Goal: Task Accomplishment & Management: Use online tool/utility

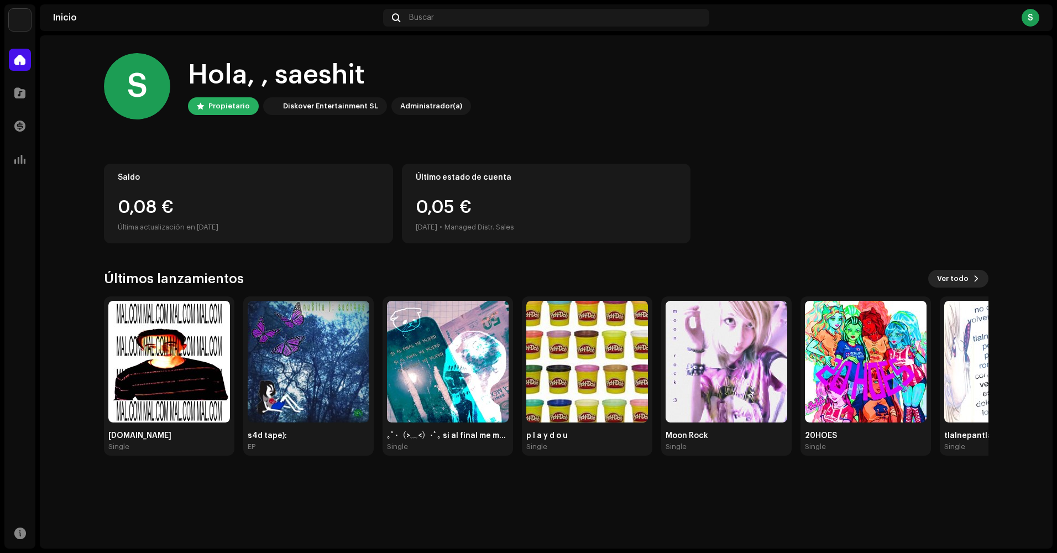
click at [977, 280] on span at bounding box center [976, 278] width 7 height 9
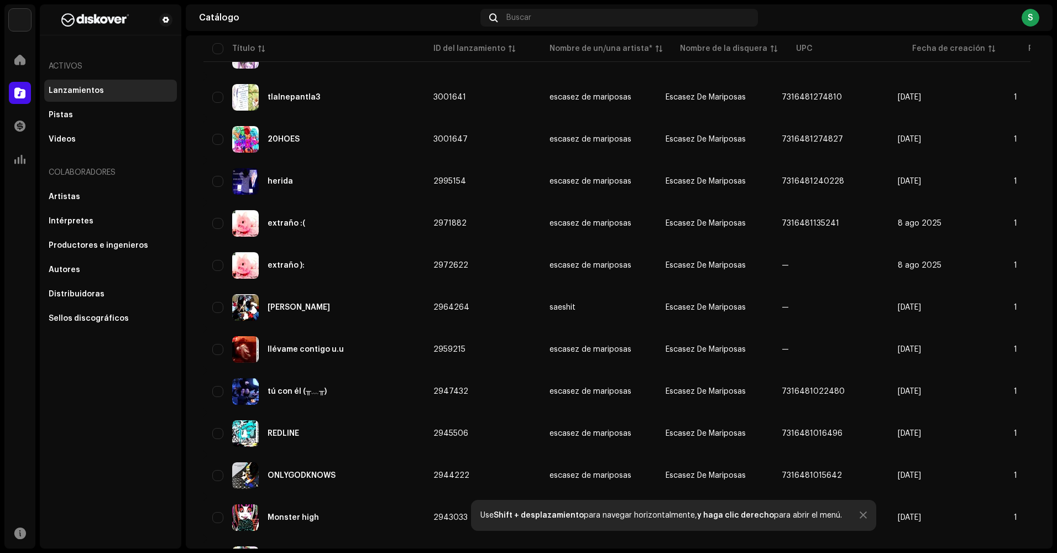
scroll to position [332, 0]
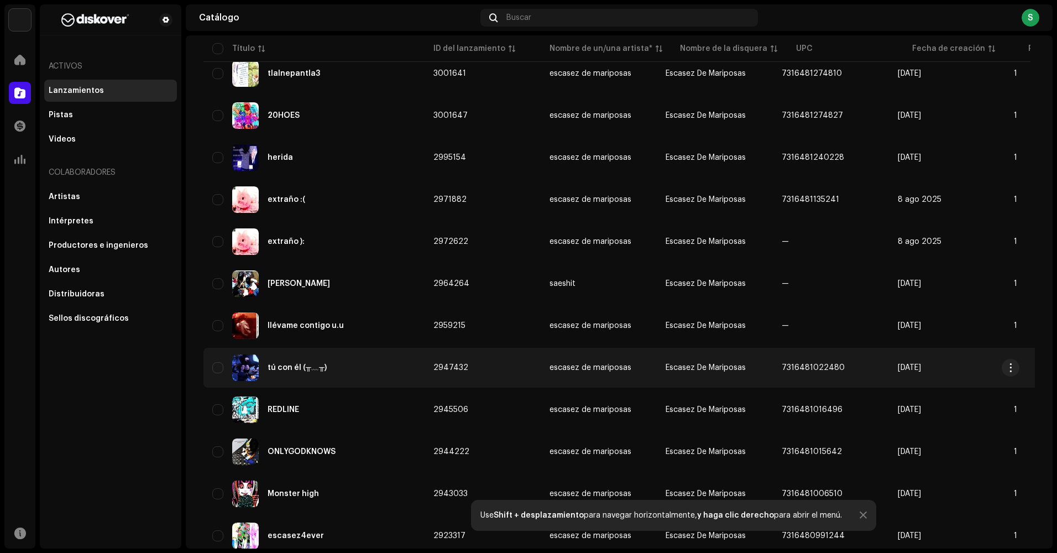
click at [311, 366] on div "tú con él (╥﹏╥)" at bounding box center [297, 368] width 59 height 8
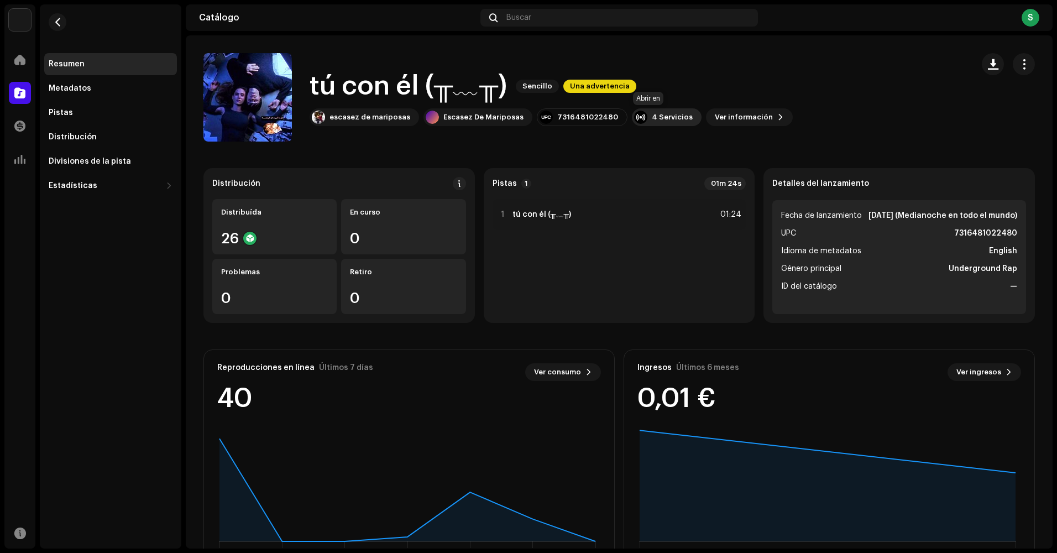
click at [665, 118] on div "4 Servicios" at bounding box center [672, 117] width 41 height 9
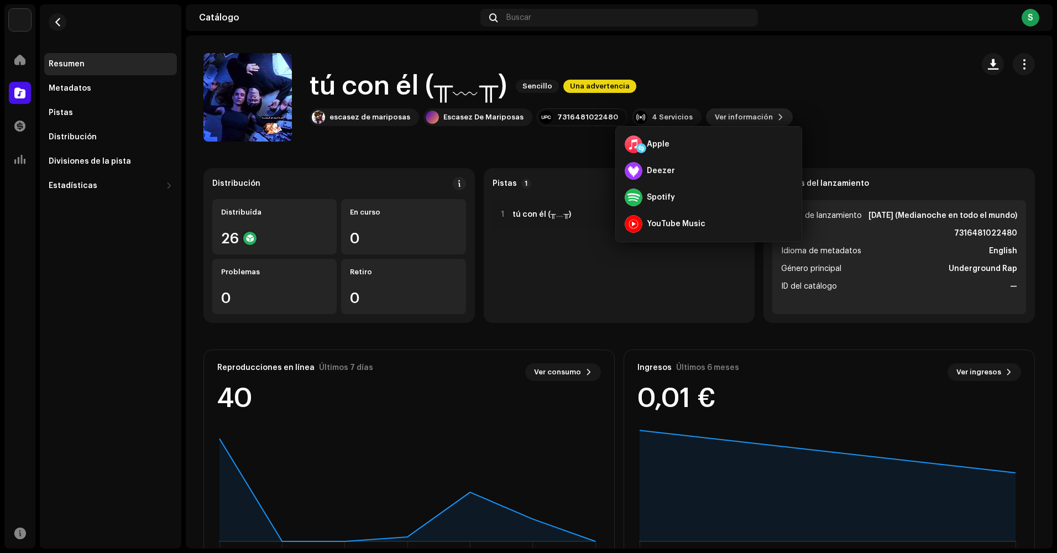
click at [752, 118] on button "Ver información" at bounding box center [749, 117] width 87 height 18
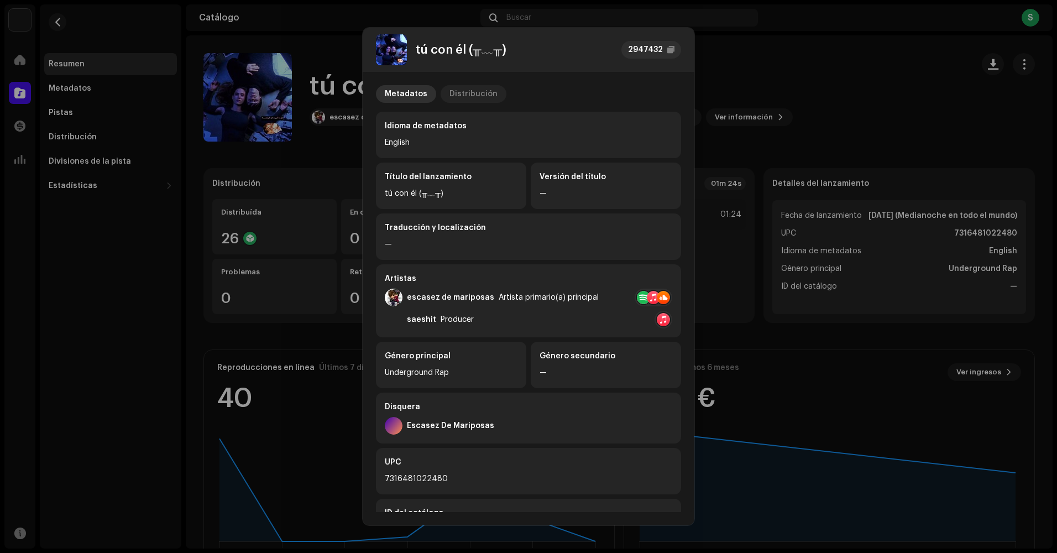
click at [481, 92] on div "Distribución" at bounding box center [474, 94] width 48 height 18
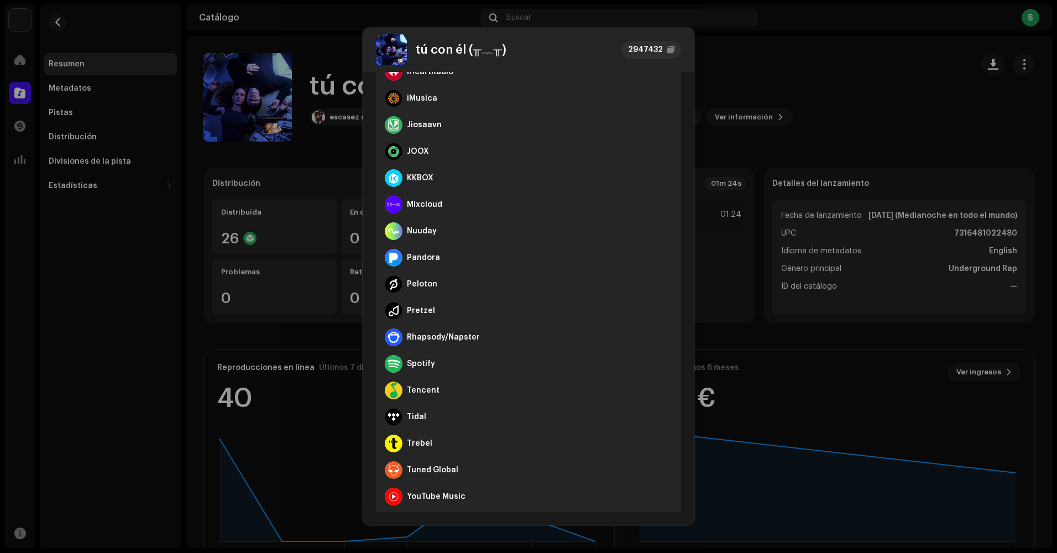
scroll to position [387, 0]
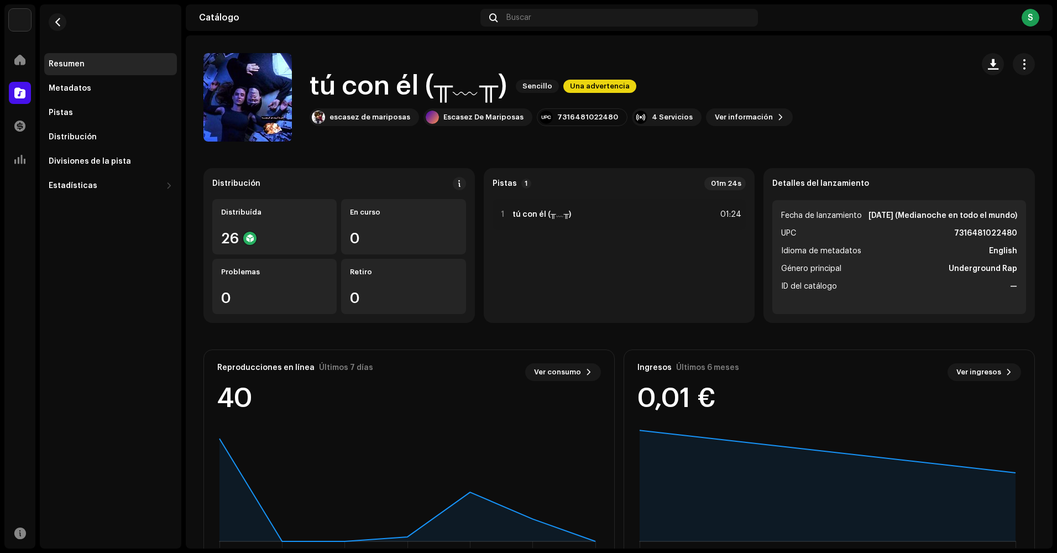
click at [150, 429] on div "tú con él (╥﹏╥) 2947432 Metadatos Distribución Fecha de lanzamiento [DATE] (Med…" at bounding box center [528, 276] width 1057 height 553
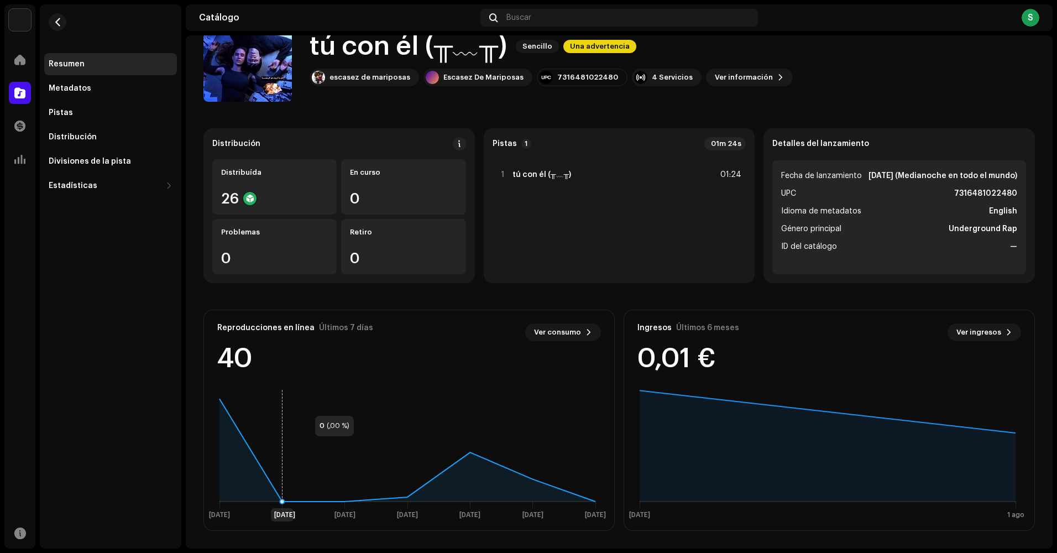
scroll to position [0, 0]
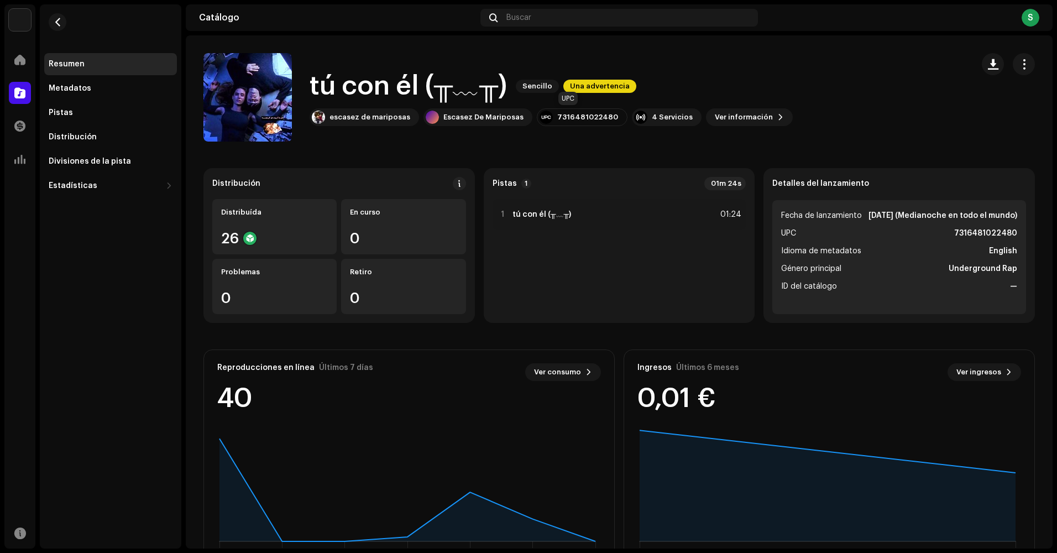
click at [540, 113] on div at bounding box center [546, 117] width 13 height 13
click at [22, 102] on div at bounding box center [20, 93] width 22 height 22
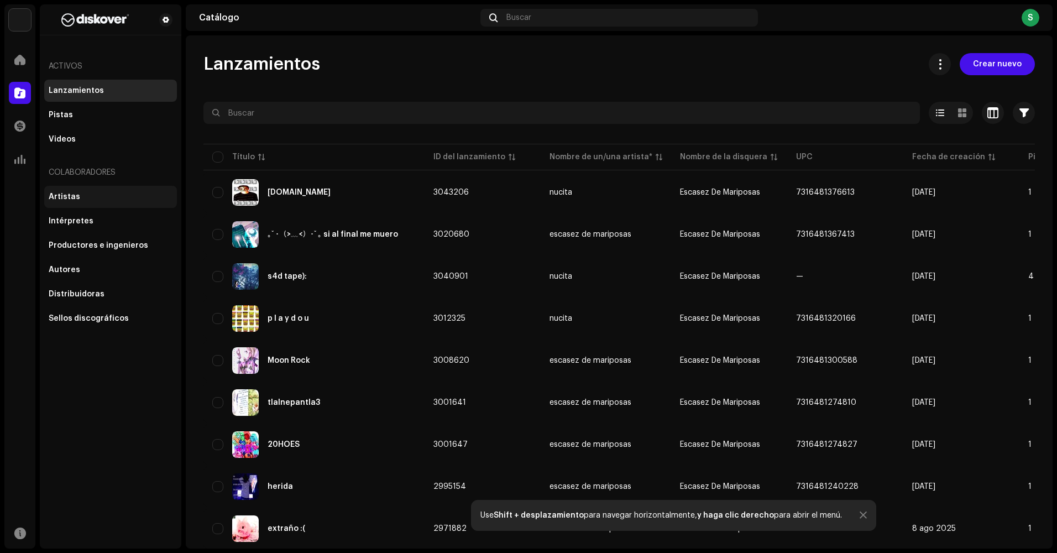
click at [84, 194] on div "Artistas" at bounding box center [111, 196] width 124 height 9
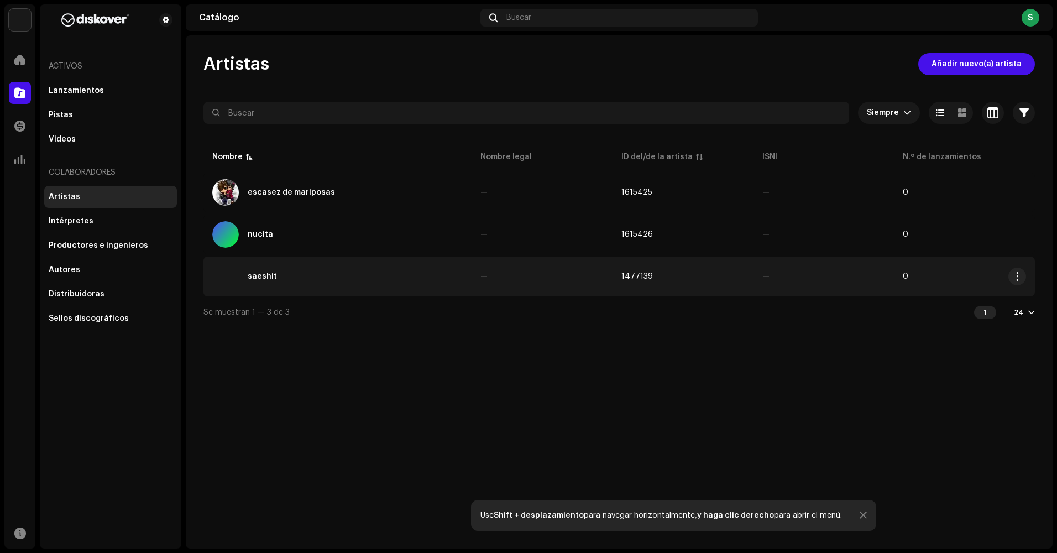
click at [331, 274] on div "saeshit" at bounding box center [337, 276] width 251 height 27
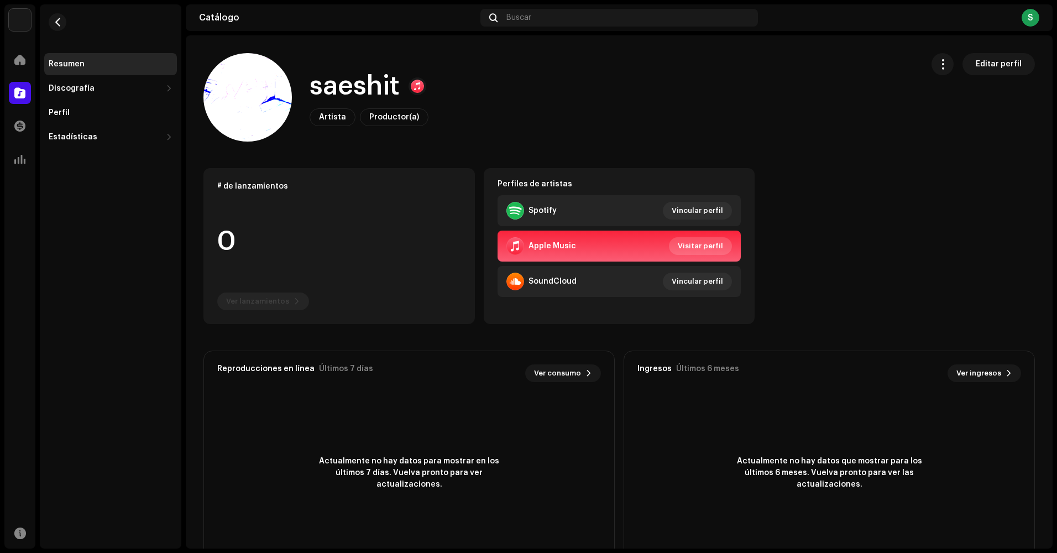
click at [691, 244] on span "Visitar perfil" at bounding box center [700, 246] width 45 height 22
click at [689, 242] on span "Visitar perfil" at bounding box center [700, 246] width 45 height 22
click at [635, 244] on div "Apple Music Visitar perfil" at bounding box center [620, 246] width 226 height 18
click at [21, 89] on span at bounding box center [19, 92] width 11 height 9
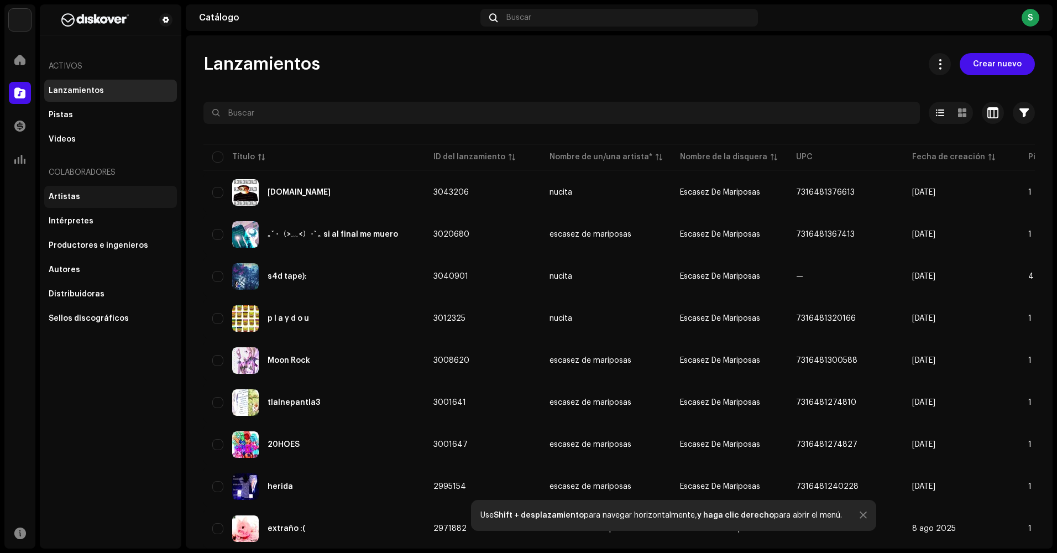
click at [100, 192] on div "Artistas" at bounding box center [111, 196] width 124 height 9
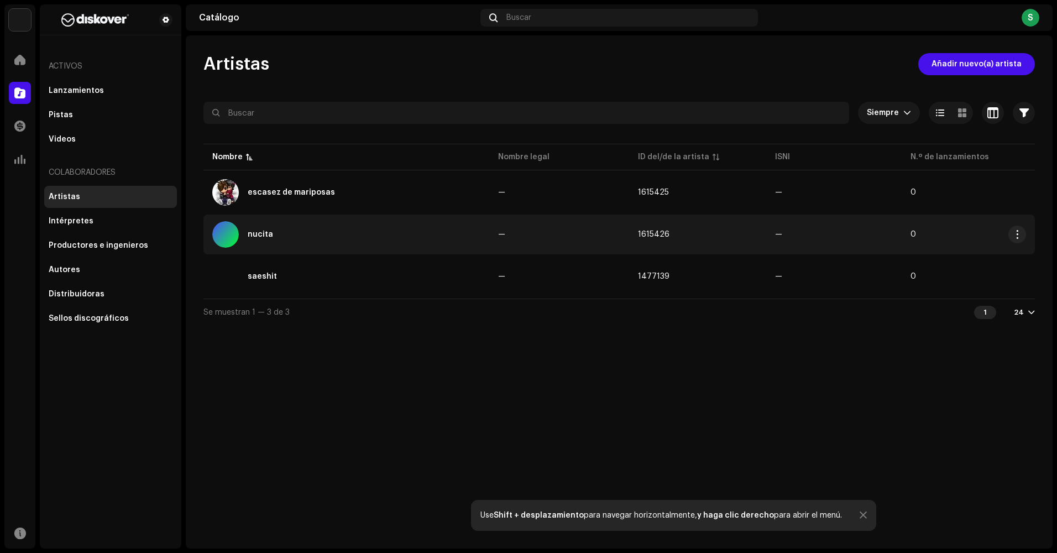
click at [289, 245] on div "nucita" at bounding box center [346, 234] width 268 height 27
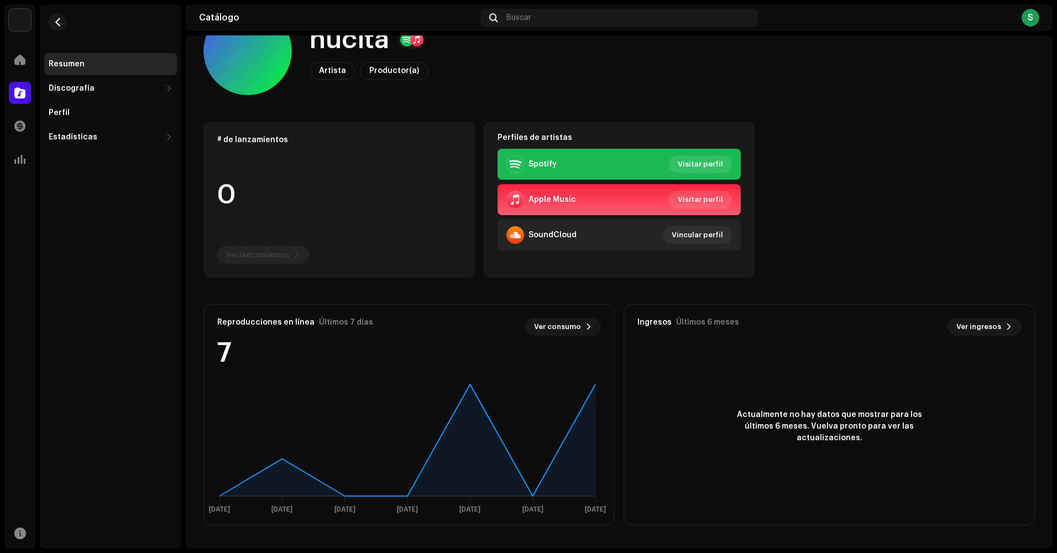
scroll to position [111, 0]
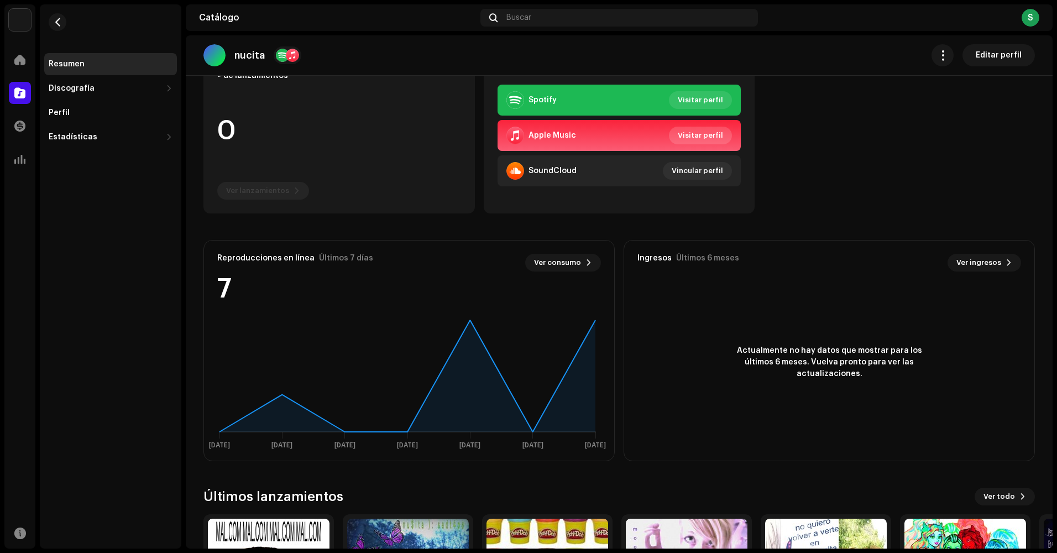
click at [700, 137] on span "Visitar perfil" at bounding box center [700, 135] width 45 height 22
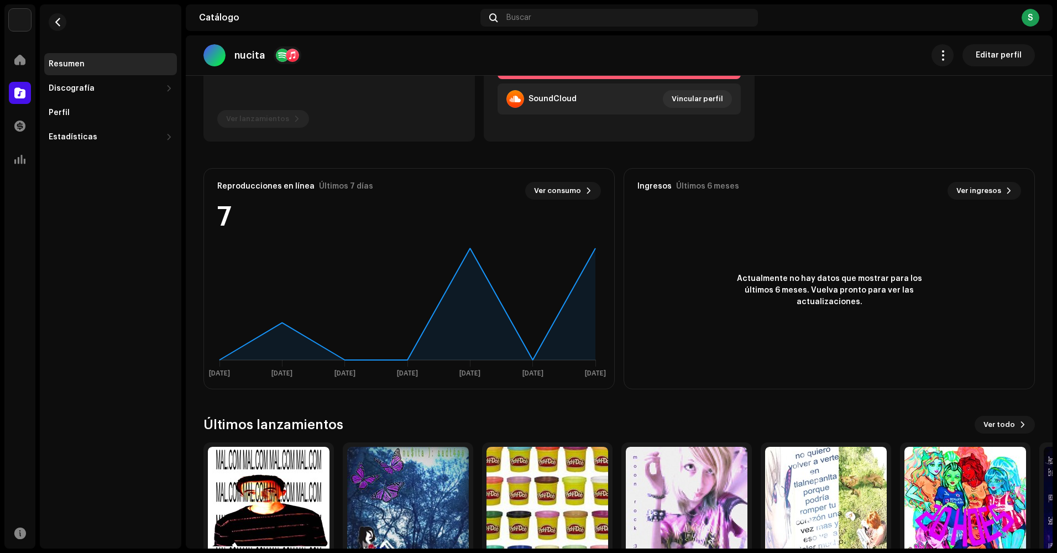
scroll to position [253, 0]
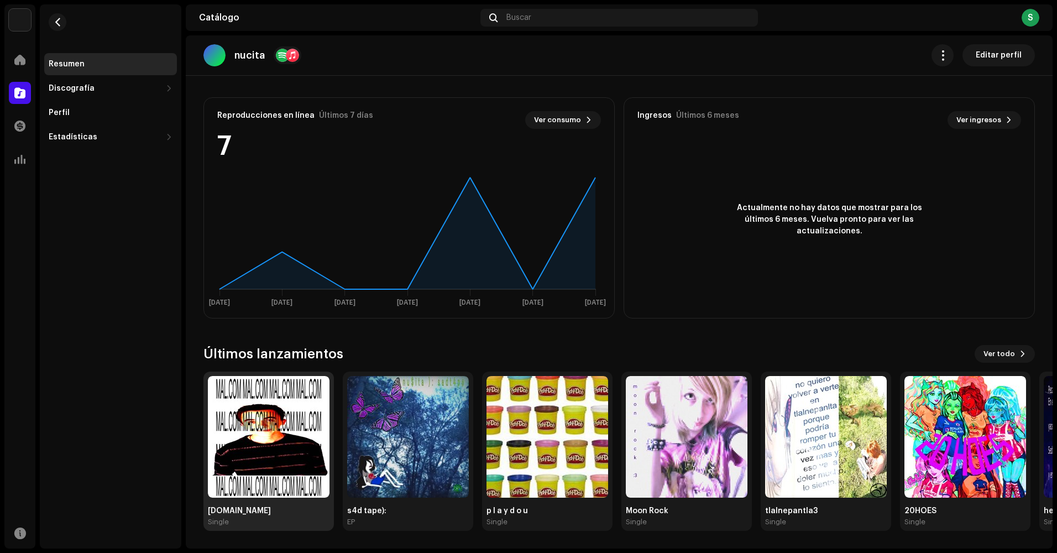
click at [289, 422] on img at bounding box center [269, 437] width 122 height 122
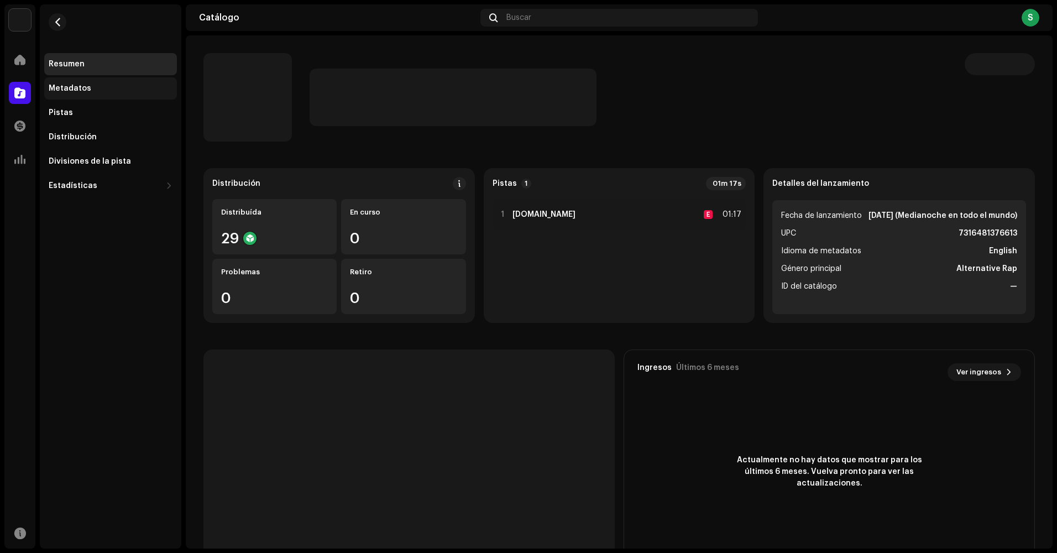
click at [96, 88] on div "Metadatos" at bounding box center [111, 88] width 124 height 9
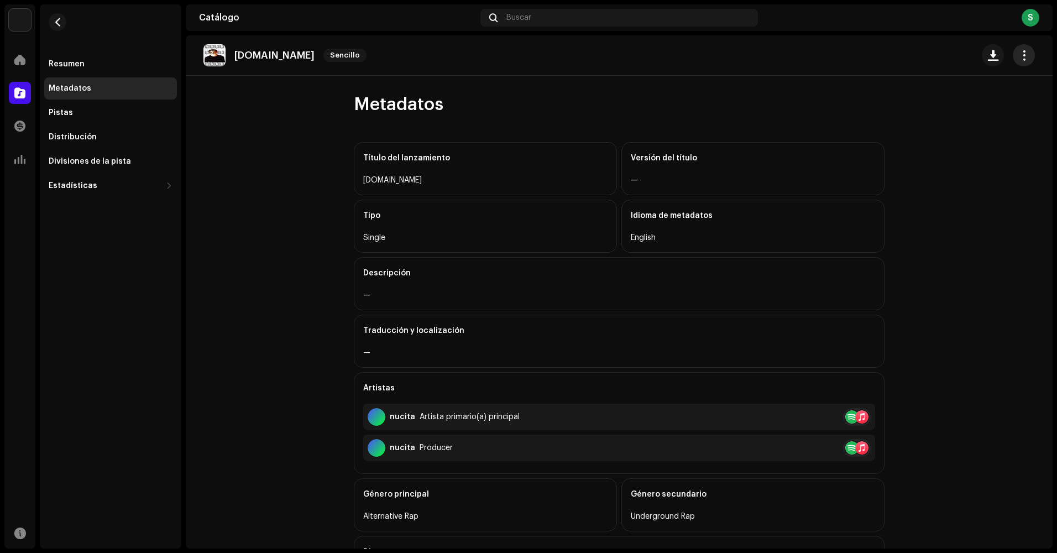
click at [1019, 53] on span "button" at bounding box center [1024, 55] width 11 height 9
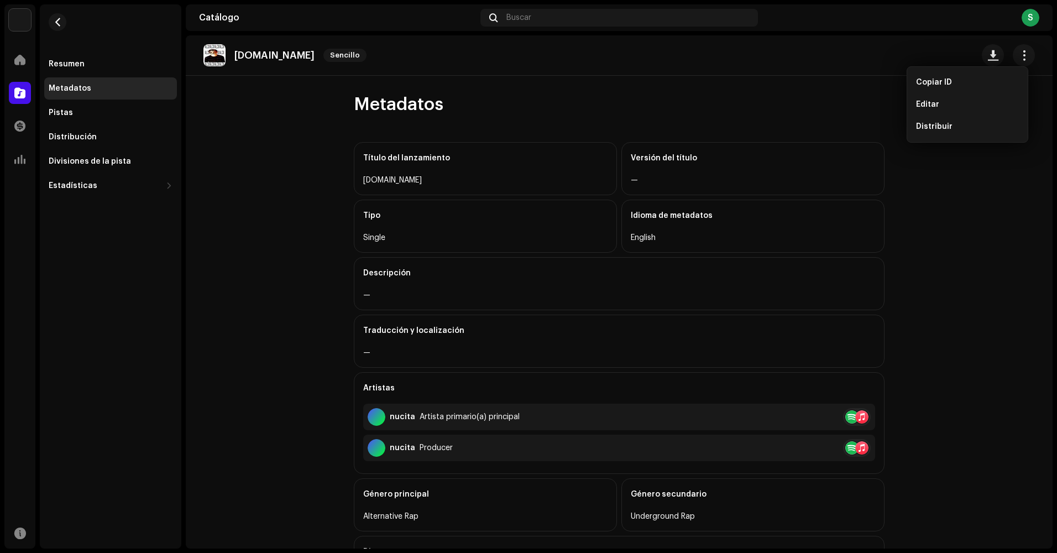
click at [377, 62] on div "[DOMAIN_NAME] Sencillo" at bounding box center [620, 55] width 832 height 22
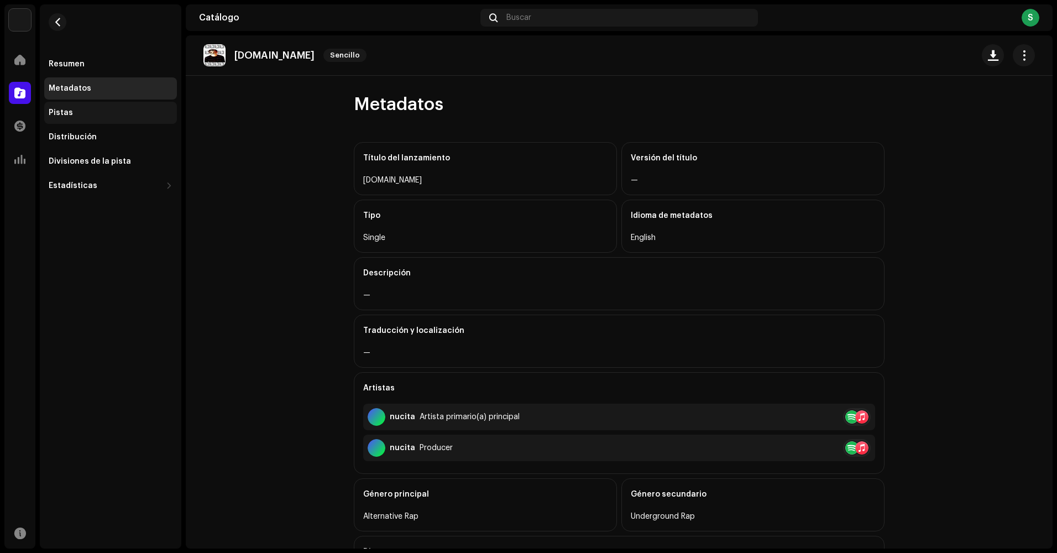
click at [100, 122] on div "Pistas" at bounding box center [110, 113] width 133 height 22
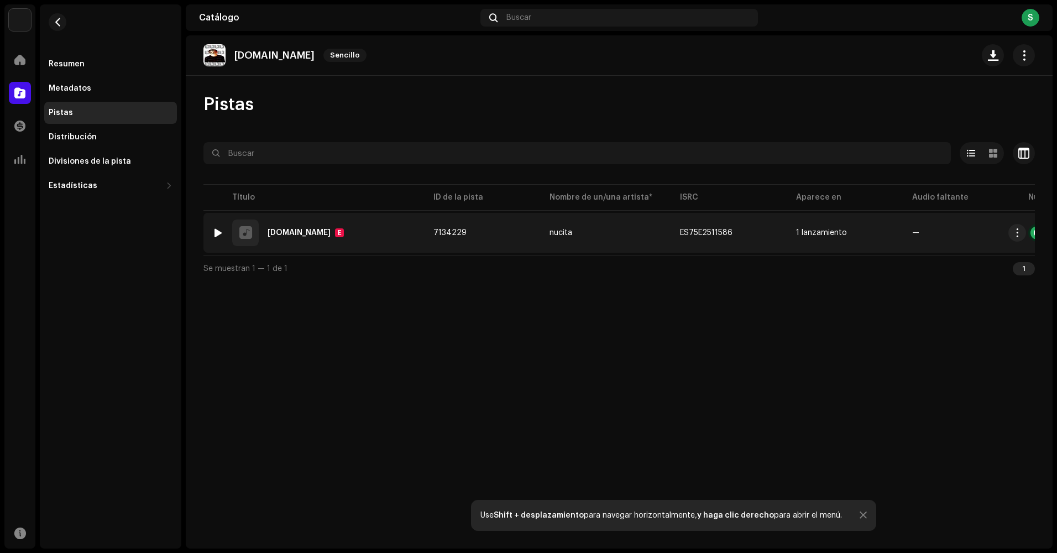
click at [358, 245] on div "1 [DOMAIN_NAME] E" at bounding box center [314, 233] width 204 height 27
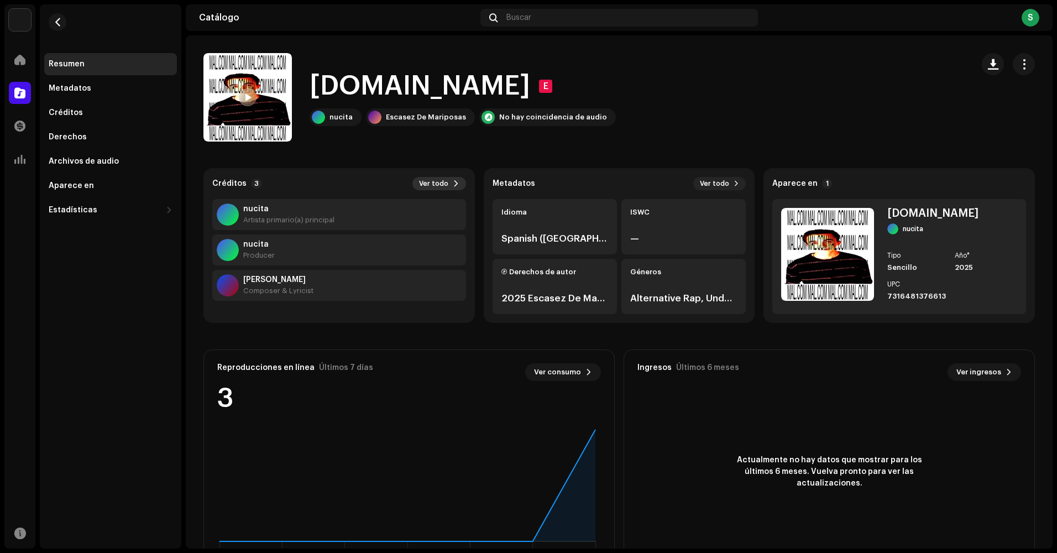
click at [435, 179] on span "Ver todo" at bounding box center [433, 183] width 29 height 9
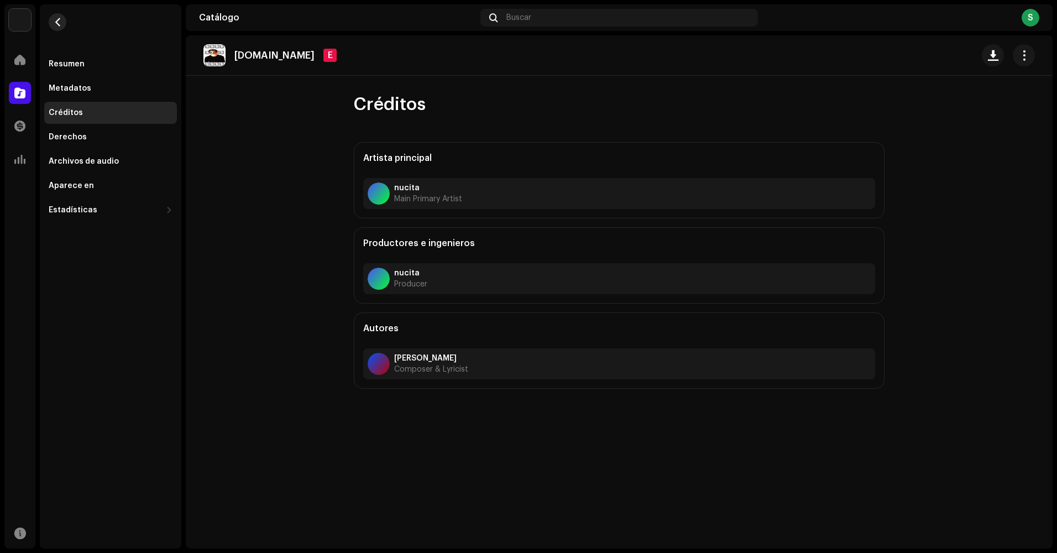
click at [60, 22] on span "button" at bounding box center [58, 22] width 8 height 9
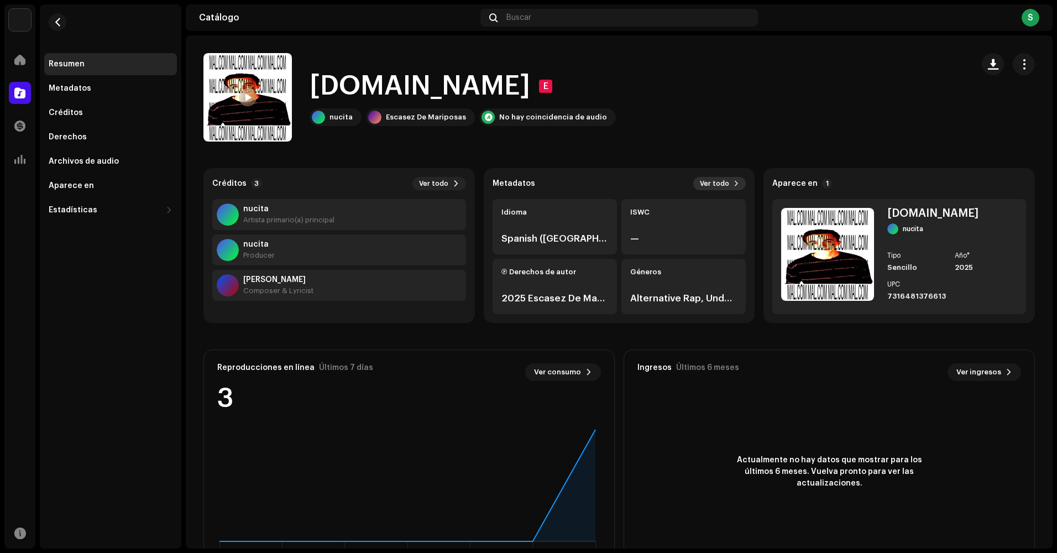
click at [702, 189] on button "Ver todo" at bounding box center [720, 183] width 53 height 13
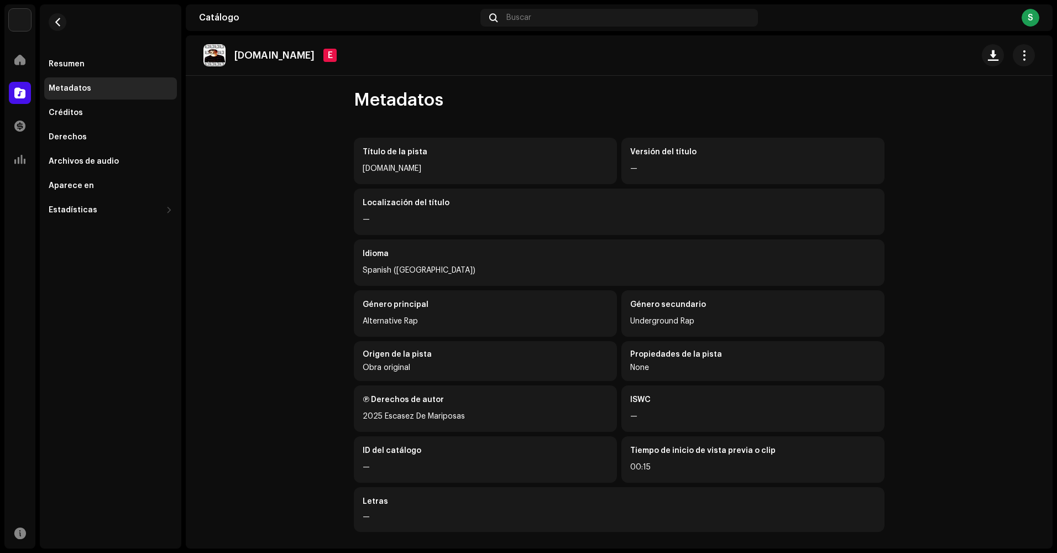
scroll to position [6, 0]
click at [57, 20] on span "button" at bounding box center [58, 22] width 8 height 9
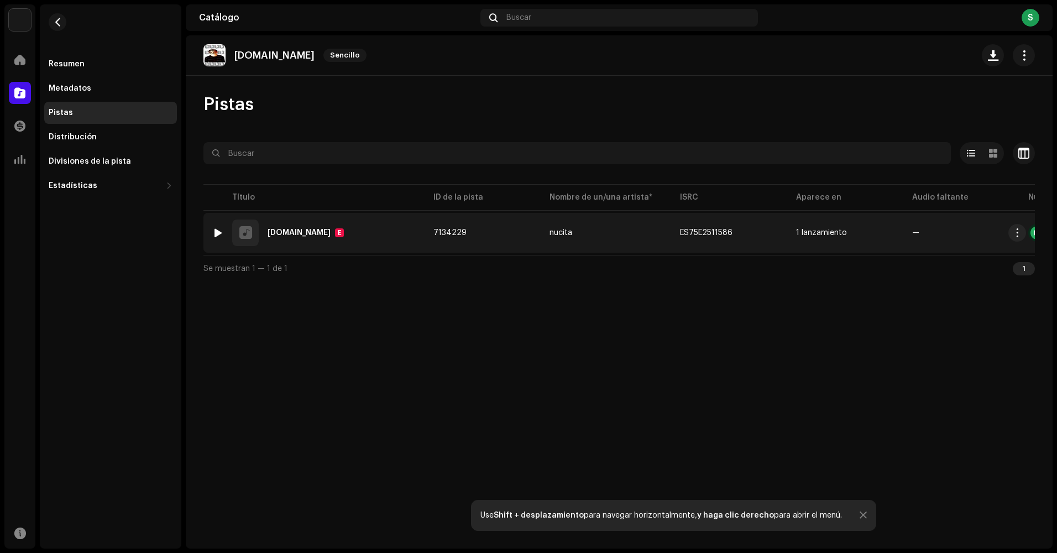
click at [383, 232] on div "1 [DOMAIN_NAME] E" at bounding box center [314, 233] width 204 height 27
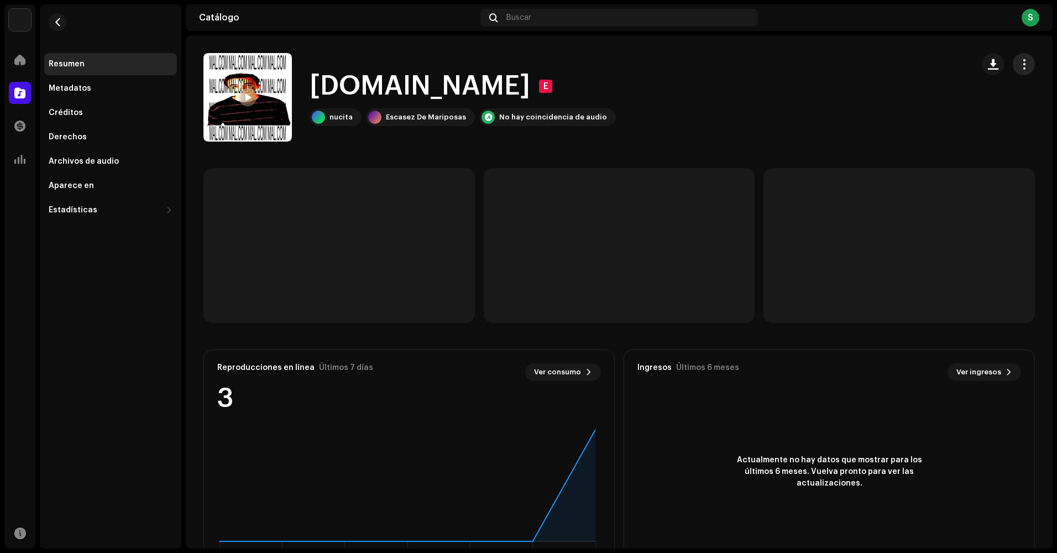
click at [1020, 66] on span "button" at bounding box center [1024, 64] width 11 height 9
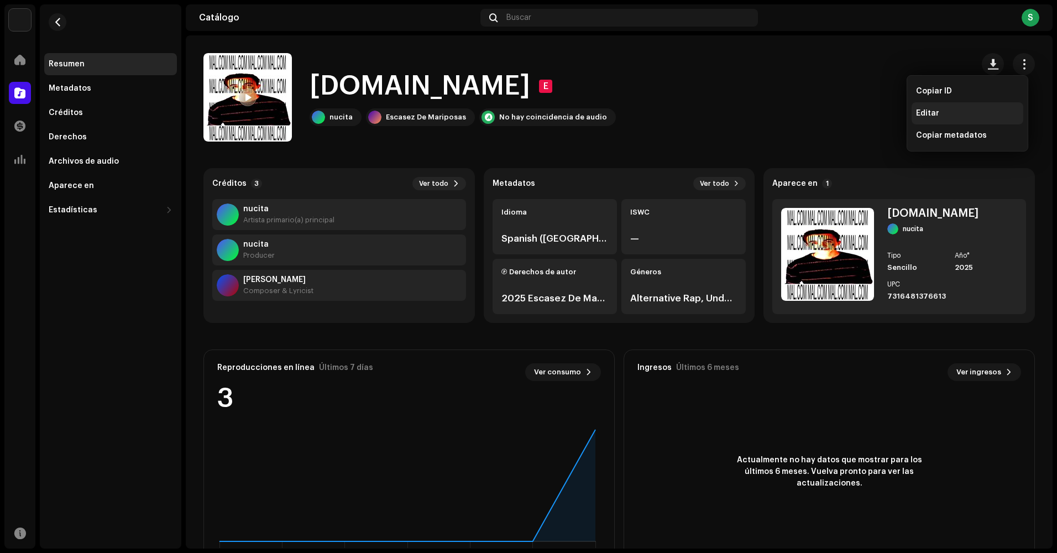
click at [987, 116] on div "Editar" at bounding box center [967, 113] width 103 height 9
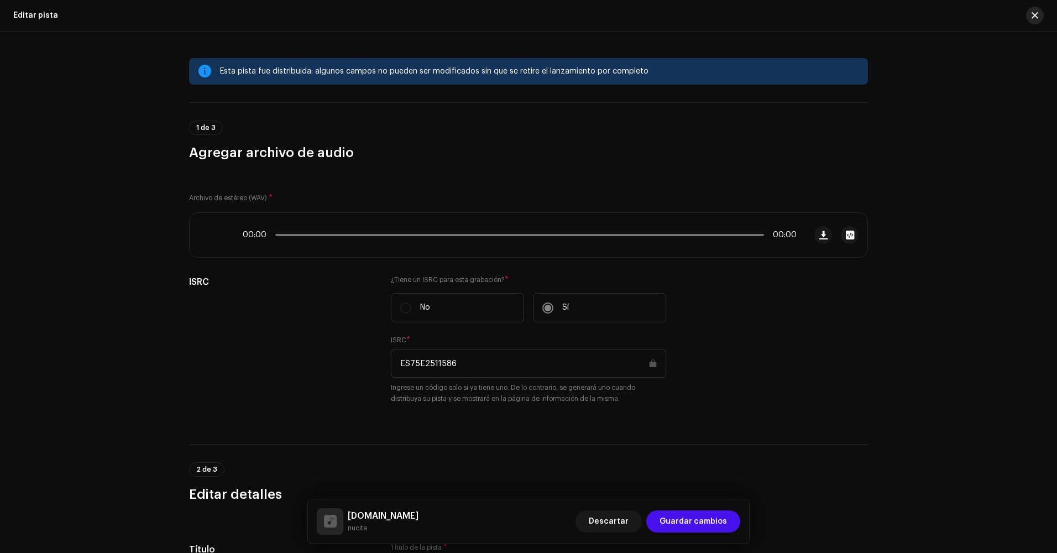
click at [1035, 14] on span "button" at bounding box center [1035, 15] width 7 height 9
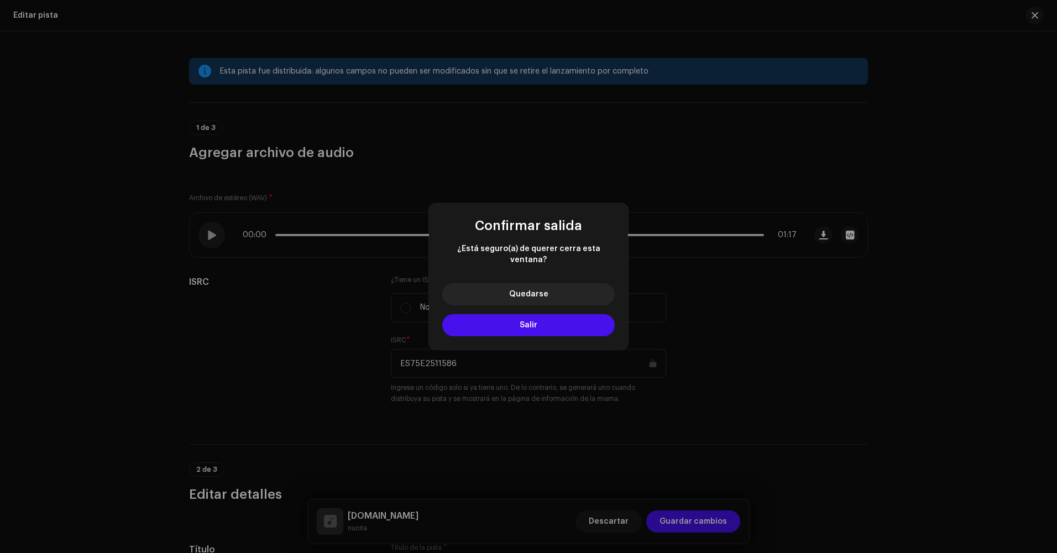
click at [581, 331] on div "Quedarse Salir" at bounding box center [528, 311] width 199 height 75
click at [575, 321] on button "Salir" at bounding box center [528, 325] width 173 height 22
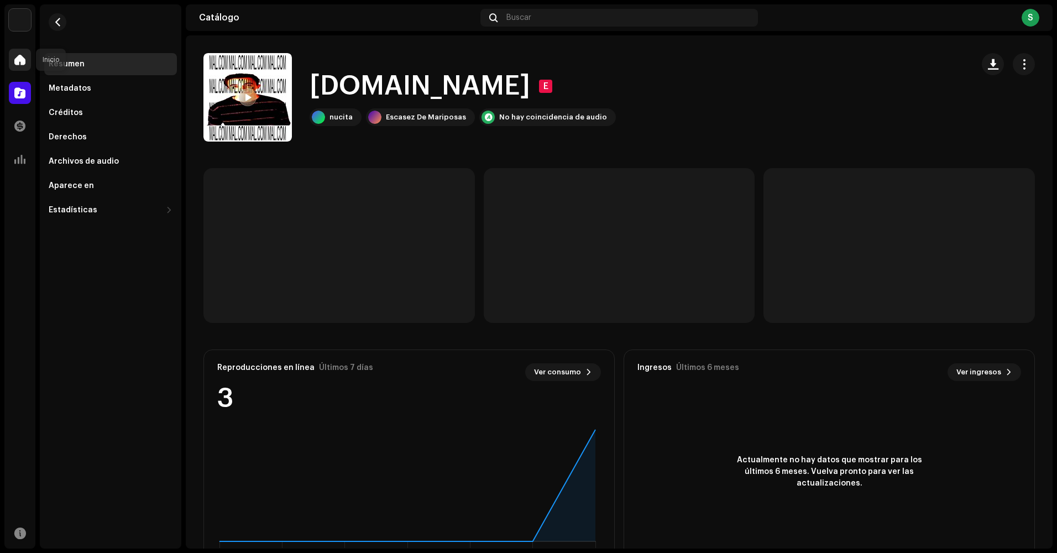
click at [14, 60] on span at bounding box center [19, 59] width 11 height 9
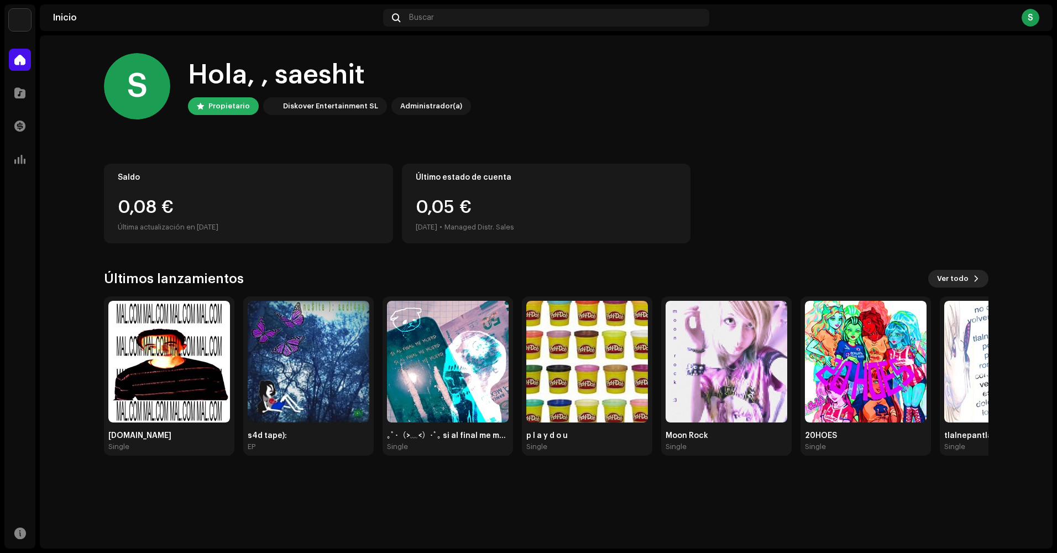
click at [973, 284] on button "Ver todo" at bounding box center [959, 279] width 60 height 18
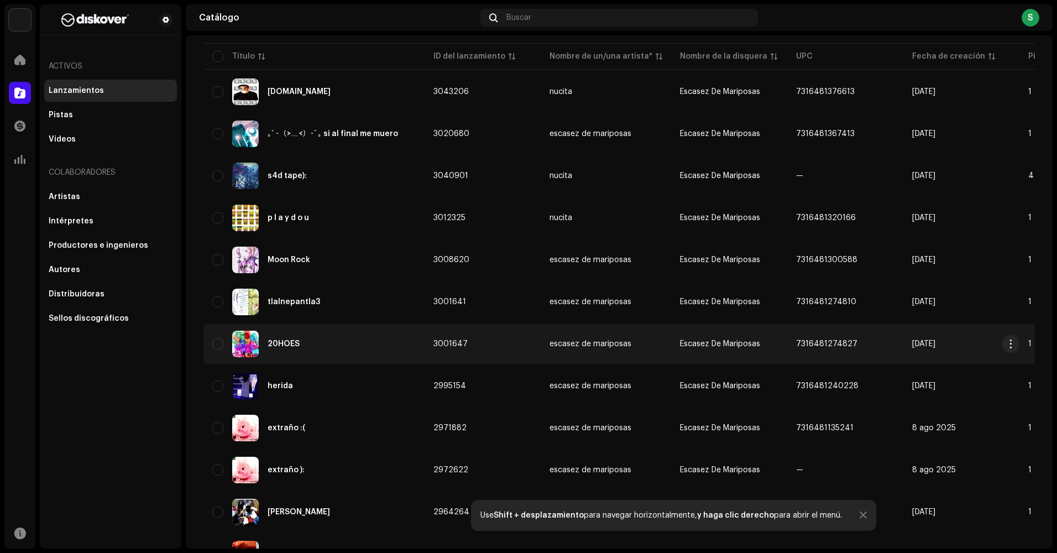
scroll to position [111, 0]
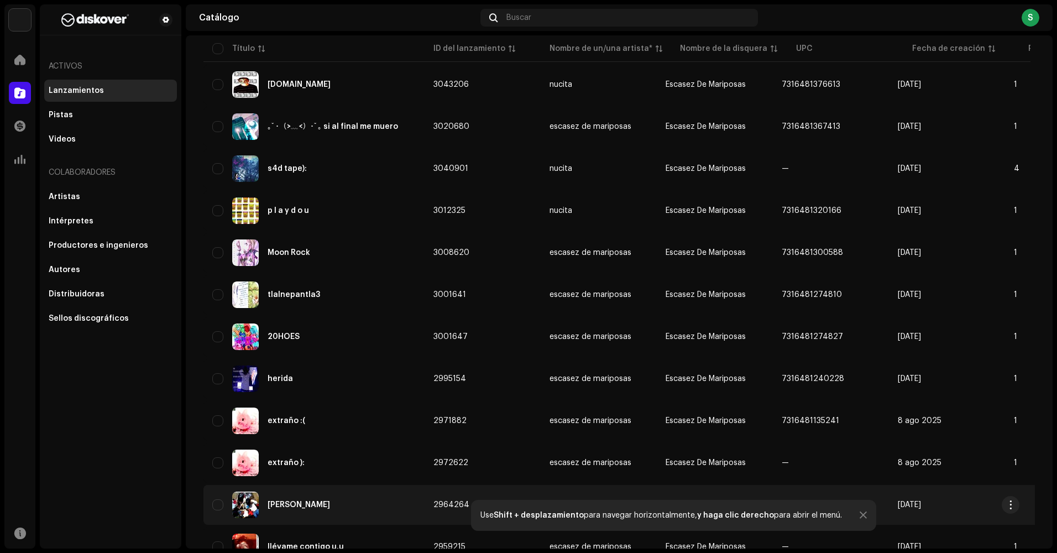
click at [350, 501] on div "[PERSON_NAME]" at bounding box center [314, 505] width 204 height 27
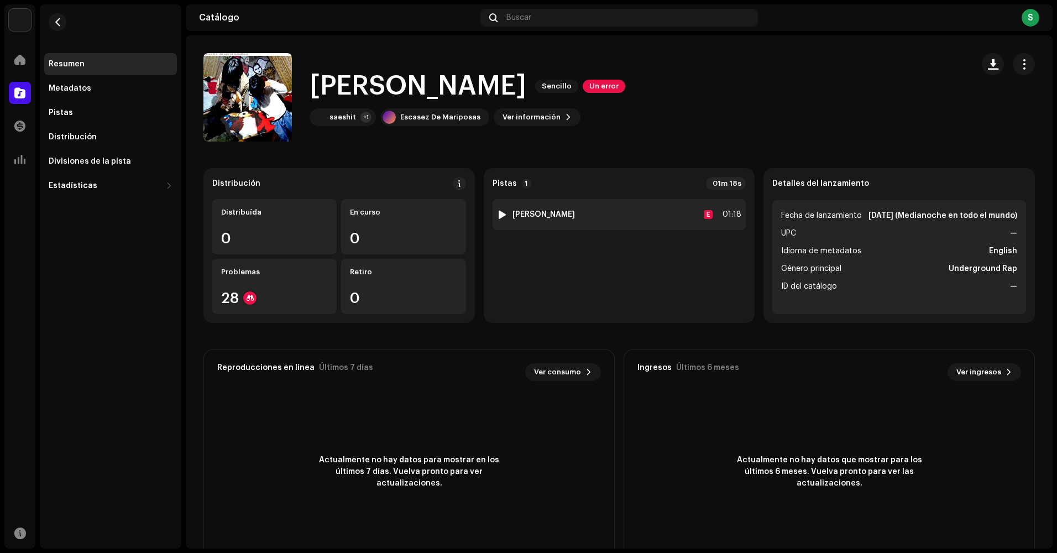
click at [638, 218] on div "1 [PERSON_NAME] E 01:18" at bounding box center [620, 214] width 254 height 31
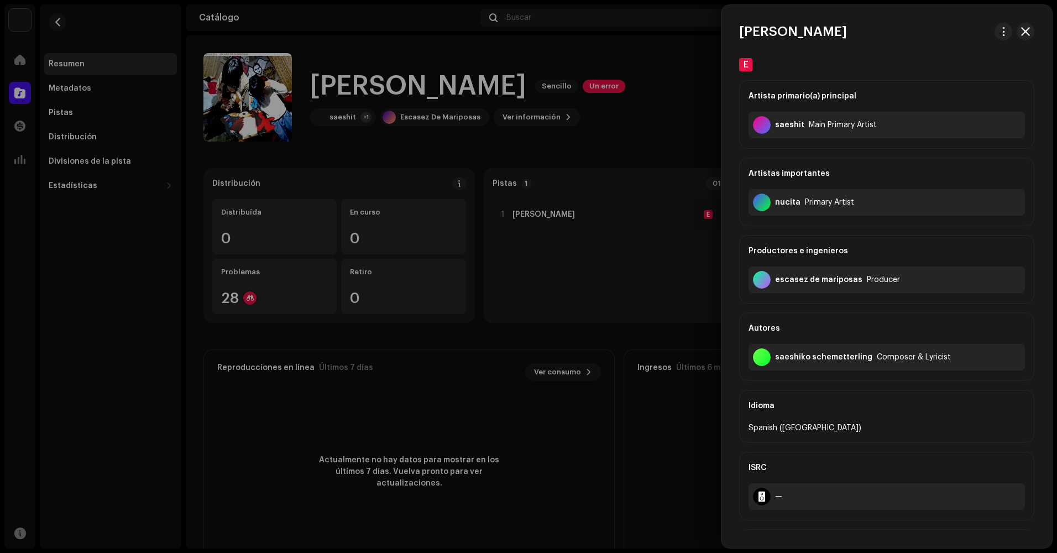
click at [637, 191] on div at bounding box center [528, 276] width 1057 height 553
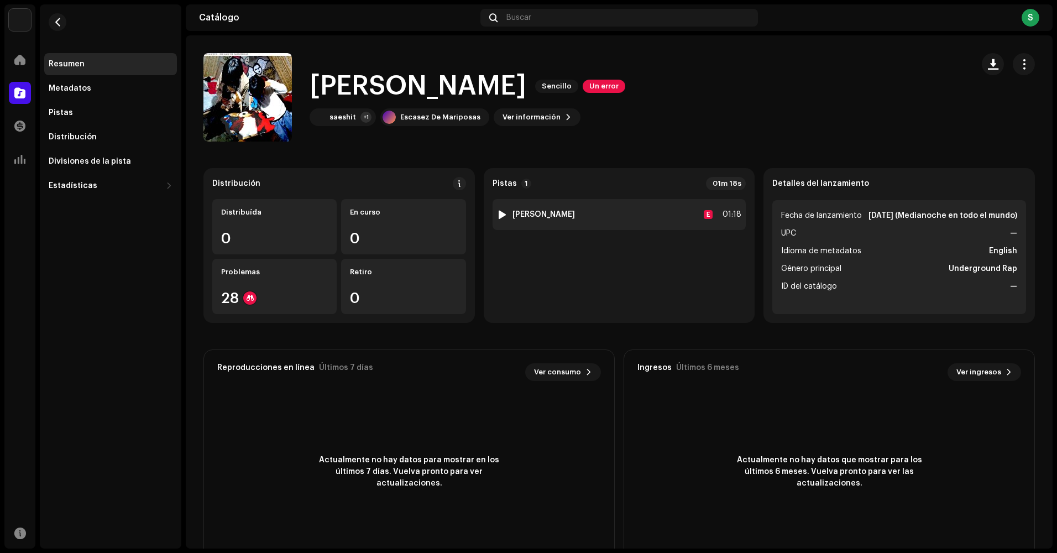
click at [606, 225] on div "1 [PERSON_NAME] E 01:18" at bounding box center [620, 214] width 254 height 31
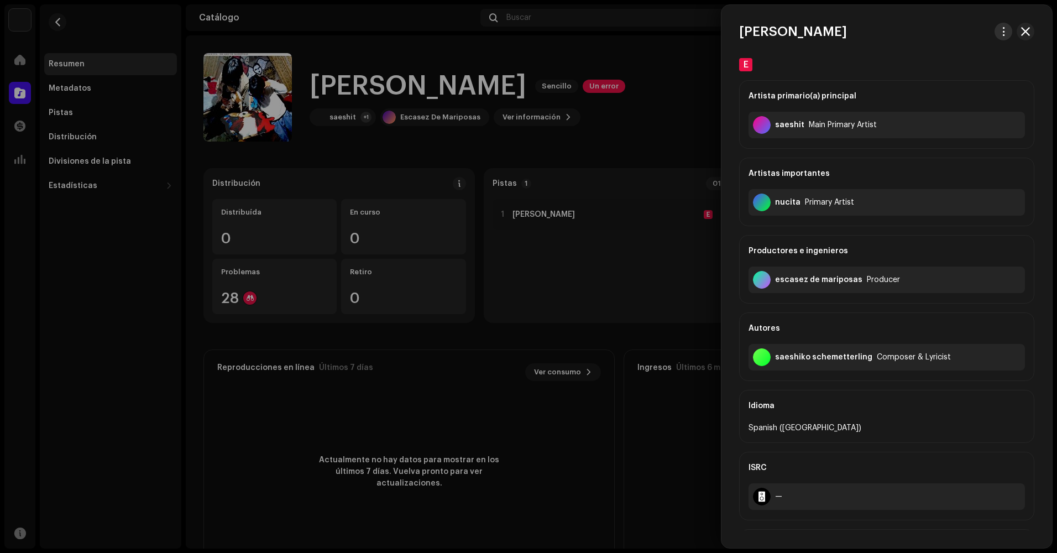
click at [1004, 27] on span "button" at bounding box center [1004, 31] width 8 height 9
click at [951, 54] on div "Ver pista" at bounding box center [948, 56] width 103 height 9
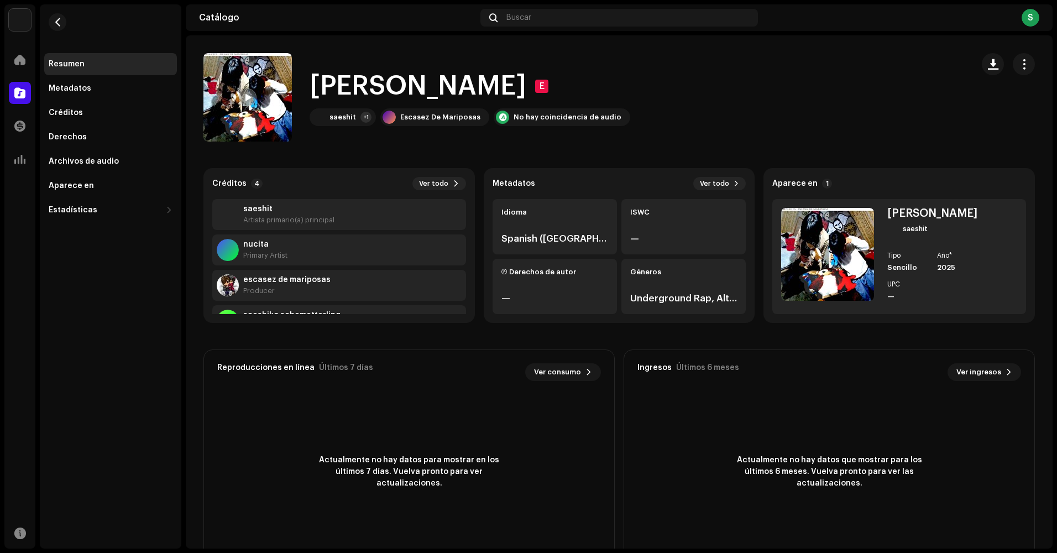
click at [1027, 71] on re-m-actions-button at bounding box center [1024, 64] width 22 height 22
click at [1025, 70] on button "button" at bounding box center [1024, 64] width 22 height 22
click at [964, 111] on div "Editar" at bounding box center [967, 113] width 103 height 9
